Goal: Find specific page/section: Find specific page/section

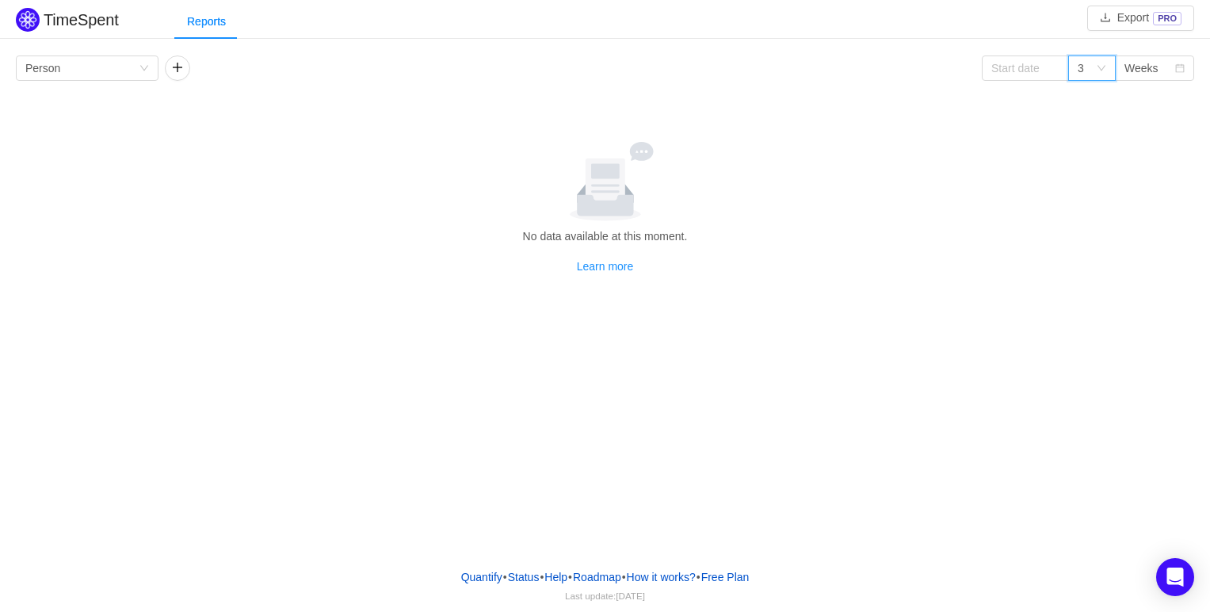
click at [1090, 68] on div "3" at bounding box center [1086, 68] width 18 height 24
click at [1086, 90] on li "3" at bounding box center [1092, 99] width 48 height 25
click at [135, 72] on div "Group by Person" at bounding box center [81, 68] width 113 height 24
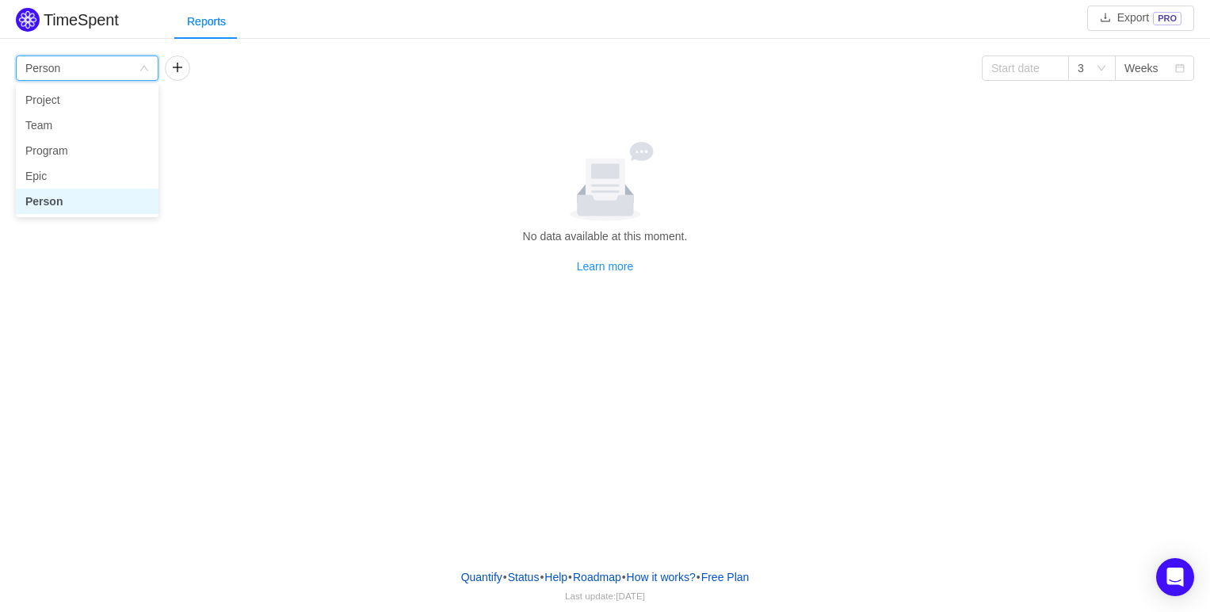
click at [135, 72] on div "Group by Person" at bounding box center [81, 68] width 113 height 24
click at [551, 219] on icon at bounding box center [605, 181] width 146 height 79
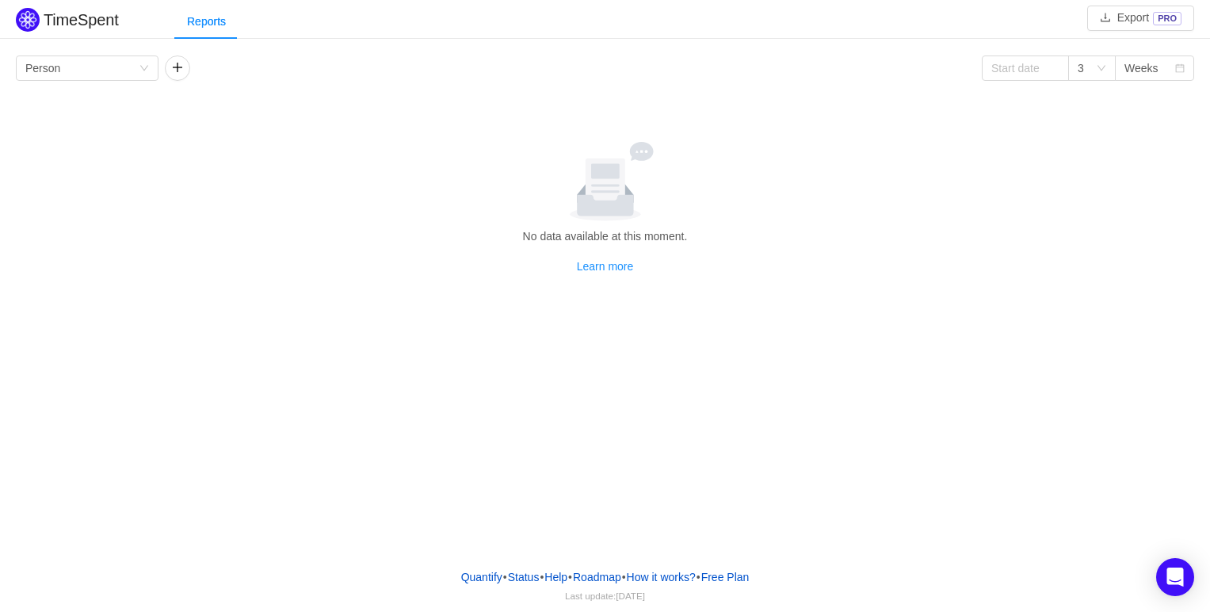
click at [723, 84] on div "Group by Person 3 Weeks No data available at this moment. Learn more Person [DA…" at bounding box center [605, 164] width 1178 height 219
